Goal: Task Accomplishment & Management: Manage account settings

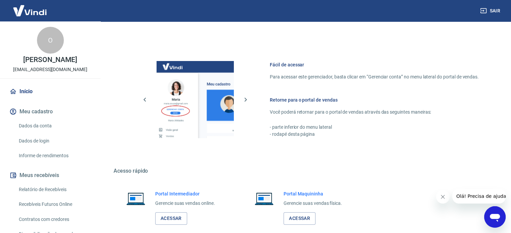
scroll to position [297, 0]
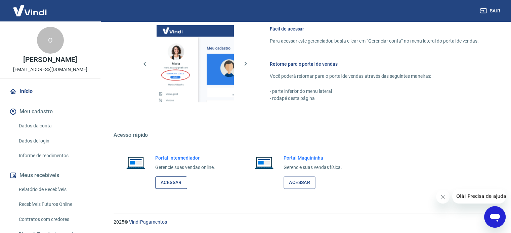
click at [171, 186] on link "Acessar" at bounding box center [171, 183] width 32 height 12
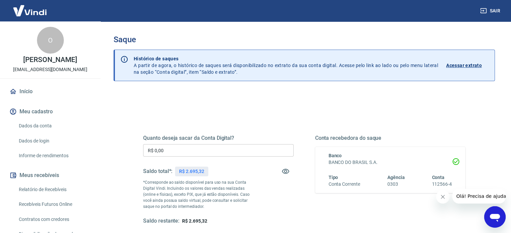
drag, startPoint x: 170, startPoint y: 150, endPoint x: 106, endPoint y: 137, distance: 65.6
click at [116, 139] on div "Quanto deseja sacar da Conta Digital? R$ 0,00 ​ Saldo total*: R$ 2.695,32 *Corr…" at bounding box center [304, 212] width 381 height 240
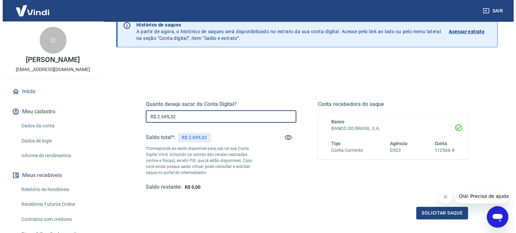
scroll to position [98, 0]
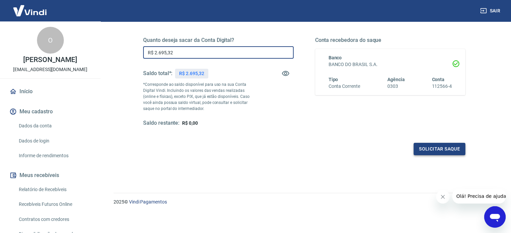
type input "R$ 2.695,32"
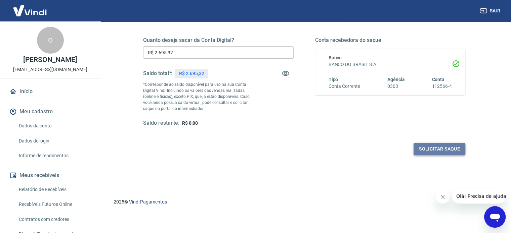
click at [458, 149] on button "Solicitar saque" at bounding box center [439, 149] width 52 height 12
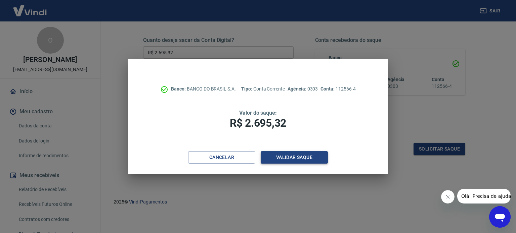
click at [292, 155] on button "Validar saque" at bounding box center [294, 157] width 67 height 12
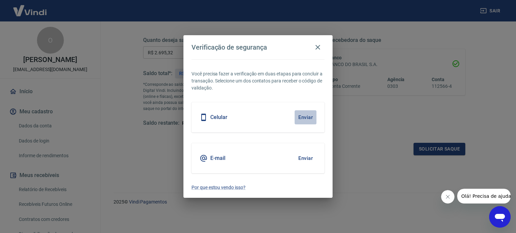
click at [301, 113] on button "Enviar" at bounding box center [306, 118] width 22 height 14
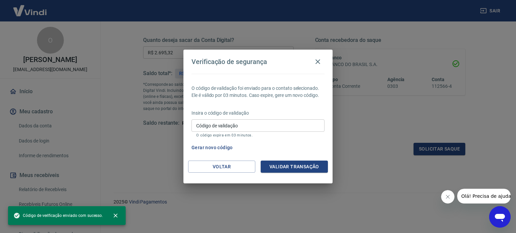
click at [259, 121] on input "Código de validação" at bounding box center [257, 126] width 133 height 12
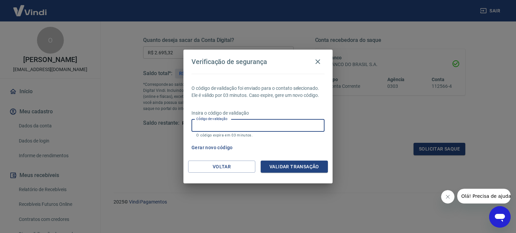
click at [232, 124] on input "Código de validação" at bounding box center [257, 126] width 133 height 12
type input "449010"
click at [281, 165] on button "Validar transação" at bounding box center [294, 167] width 67 height 12
drag, startPoint x: 258, startPoint y: 124, endPoint x: 230, endPoint y: 101, distance: 36.3
click at [230, 101] on div "O código de validação foi enviado para o contato selecionado. Ele é válido por …" at bounding box center [257, 117] width 149 height 87
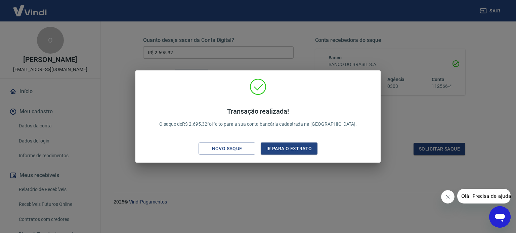
click at [302, 48] on div "Transação realizada! O saque de R$ 2.695,32 foi feito para a sua conta bancária…" at bounding box center [258, 116] width 516 height 233
